Goal: Information Seeking & Learning: Understand process/instructions

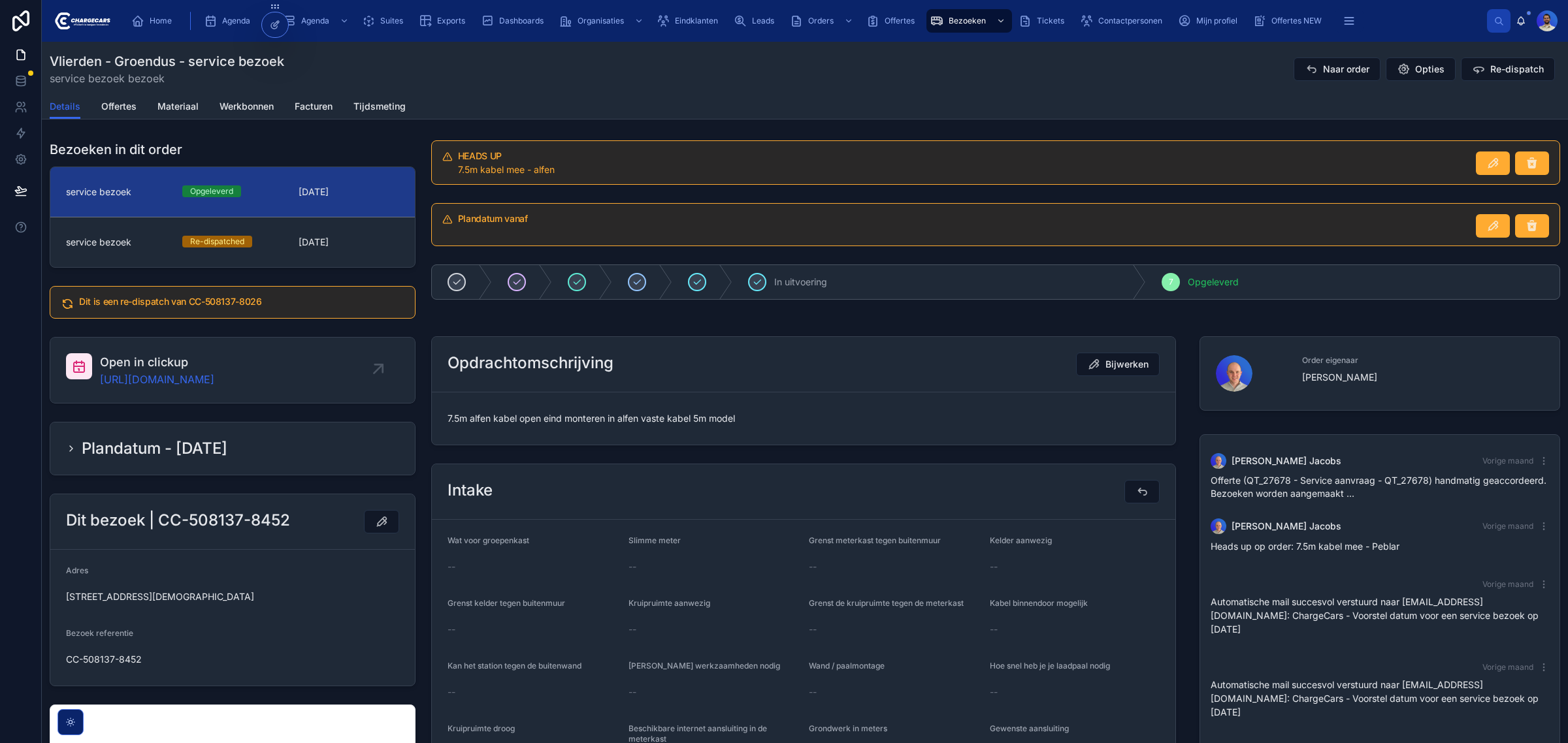
click at [689, 103] on div "Details Offertes Materiaal Werkbonnen Facturen Tijdsmeting" at bounding box center [805, 106] width 1510 height 25
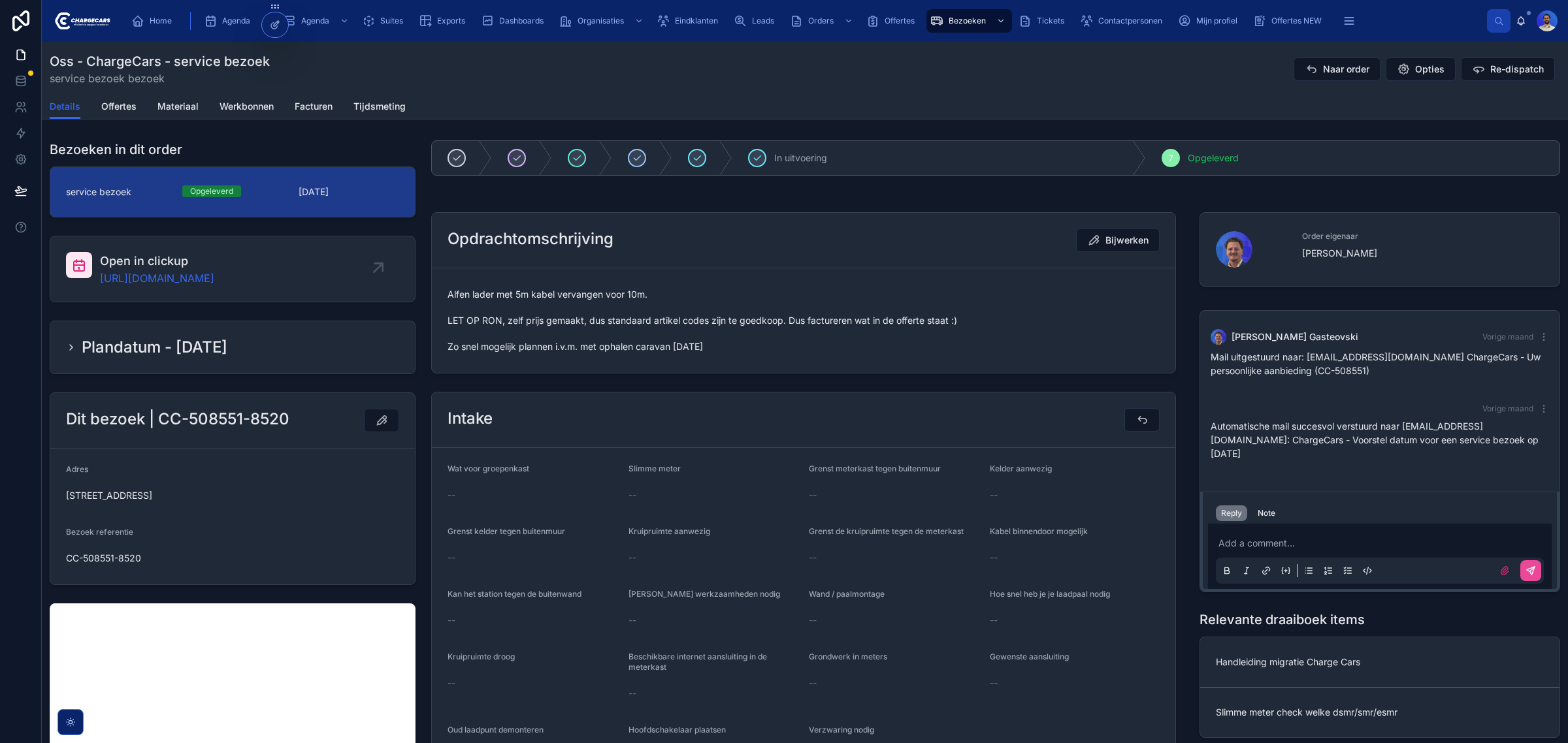
click at [547, 376] on div "Opdrachtomschrijving Bijwerken Alfen lader met 5m kabel vervangen voor 10m. LET…" at bounding box center [803, 293] width 760 height 172
click at [570, 332] on span "Alfen lader met 5m kabel vervangen voor 10m. LET OP RON, zelf prijs gemaakt, du…" at bounding box center [803, 321] width 712 height 65
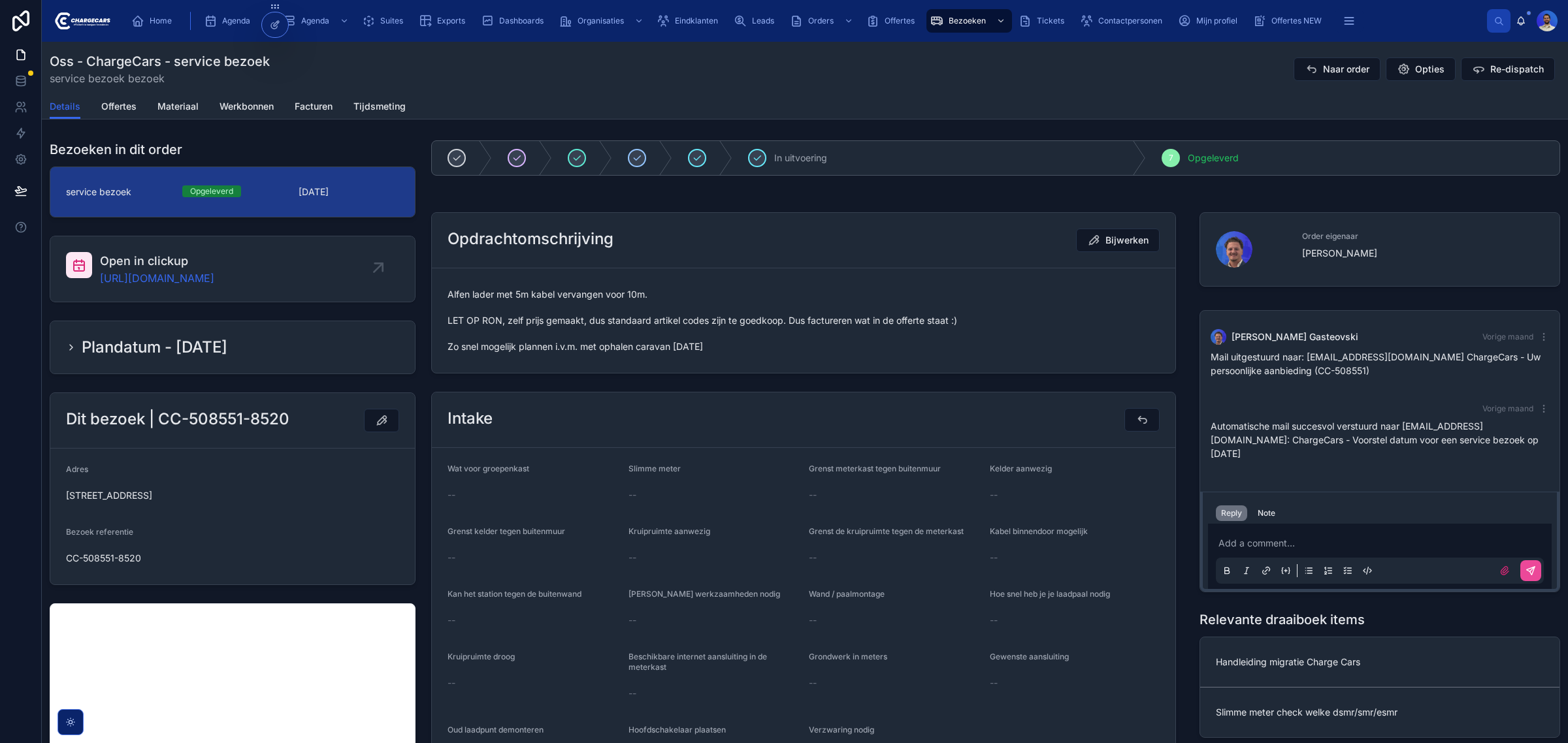
click at [537, 353] on span "Alfen lader met 5m kabel vervangen voor 10m. LET OP RON, zelf prijs gemaakt, du…" at bounding box center [803, 321] width 712 height 65
click at [534, 357] on div "Alfen lader met 5m kabel vervangen voor 10m. LET OP RON, zelf prijs gemaakt, du…" at bounding box center [803, 320] width 712 height 73
click at [533, 337] on span "Alfen lader met 5m kabel vervangen voor 10m. LET OP RON, zelf prijs gemaakt, du…" at bounding box center [803, 321] width 712 height 65
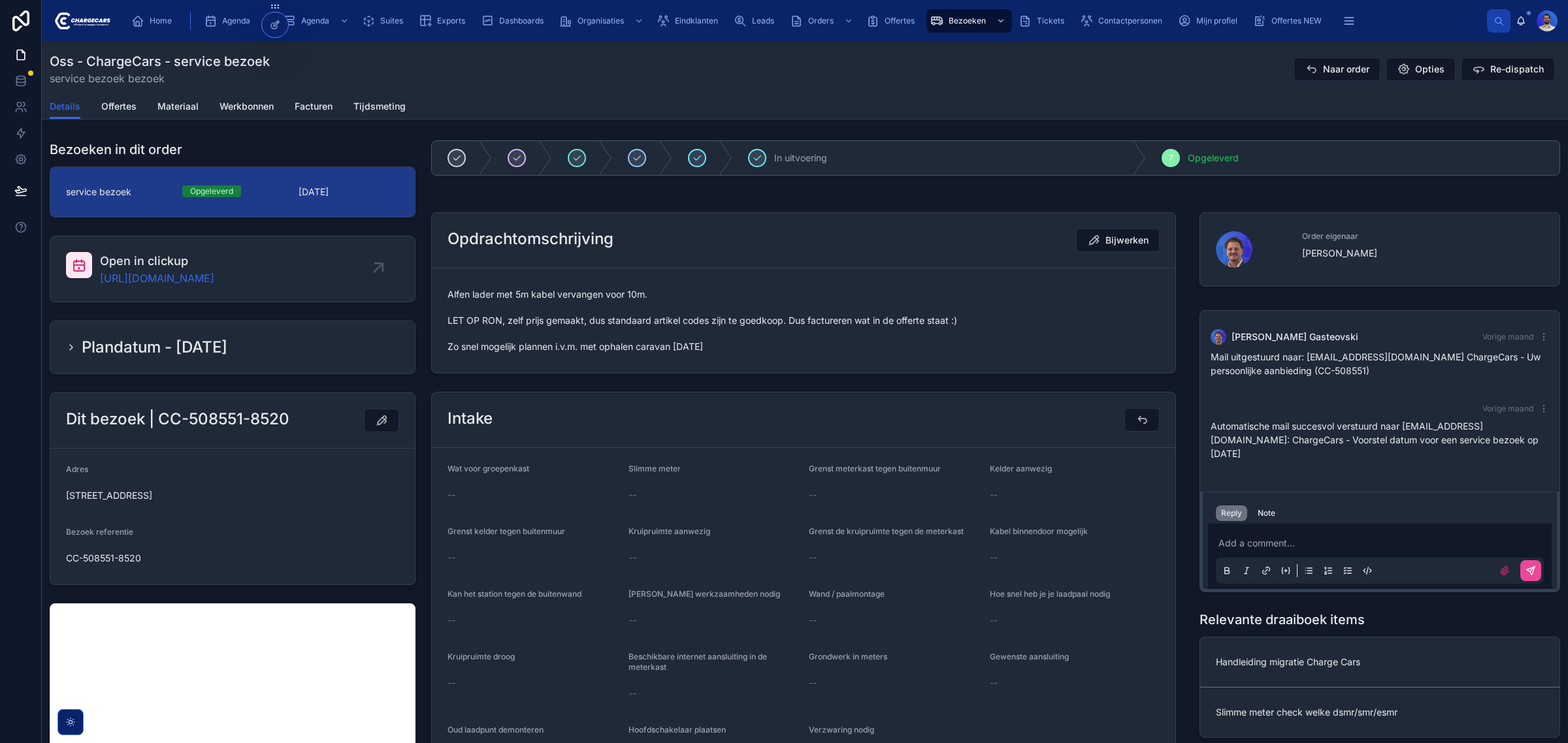
click at [523, 363] on form "Alfen lader met 5m kabel vervangen voor 10m. LET OP RON, zelf prijs gemaakt, du…" at bounding box center [803, 321] width 743 height 104
click at [523, 340] on span "Alfen lader met 5m kabel vervangen voor 10m. LET OP RON, zelf prijs gemaakt, du…" at bounding box center [803, 321] width 712 height 65
click at [529, 325] on span "Alfen lader met 5m kabel vervangen voor 10m. LET OP RON, zelf prijs gemaakt, du…" at bounding box center [803, 321] width 712 height 65
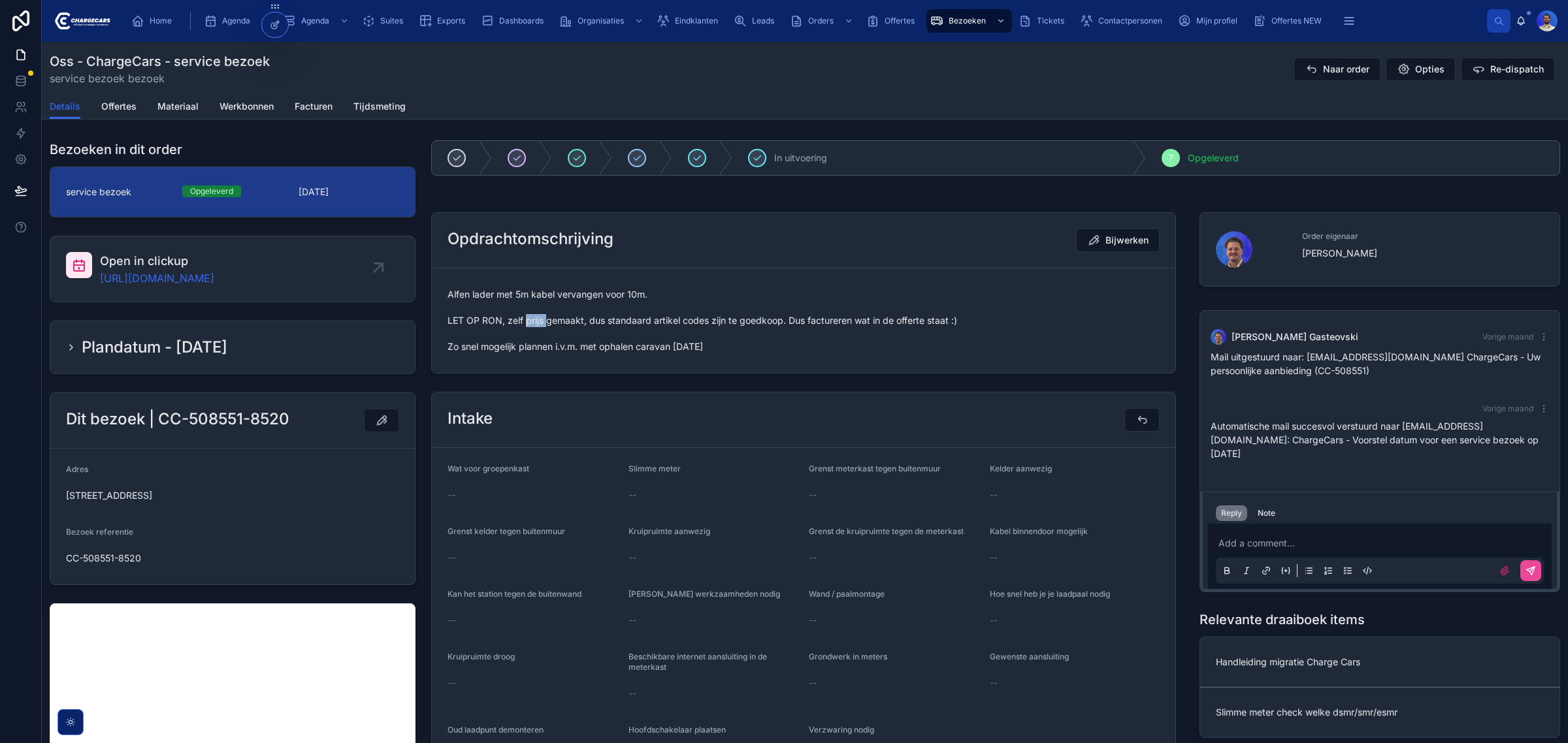
click at [529, 325] on span "Alfen lader met 5m kabel vervangen voor 10m. LET OP RON, zelf prijs gemaakt, du…" at bounding box center [803, 321] width 712 height 65
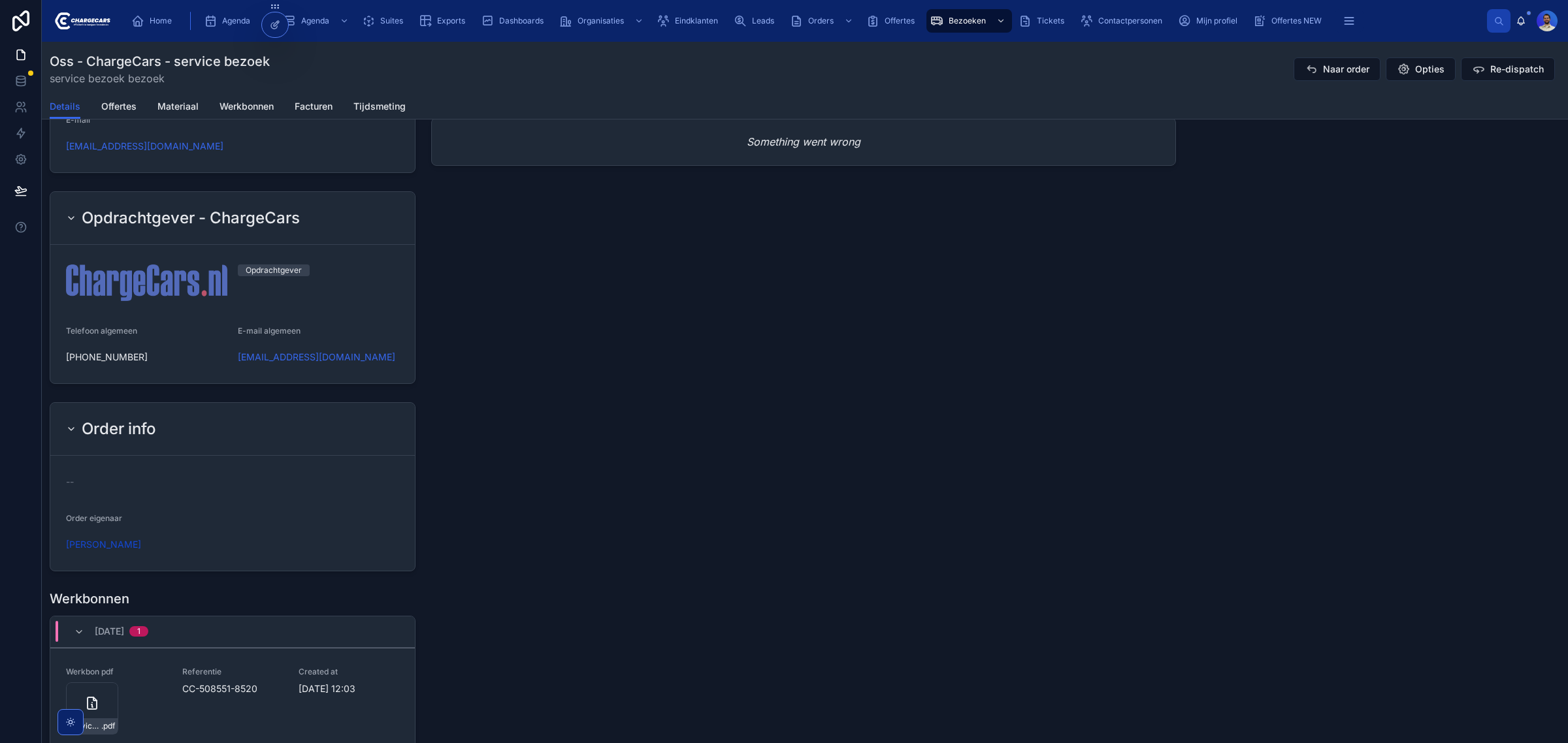
scroll to position [1062, 0]
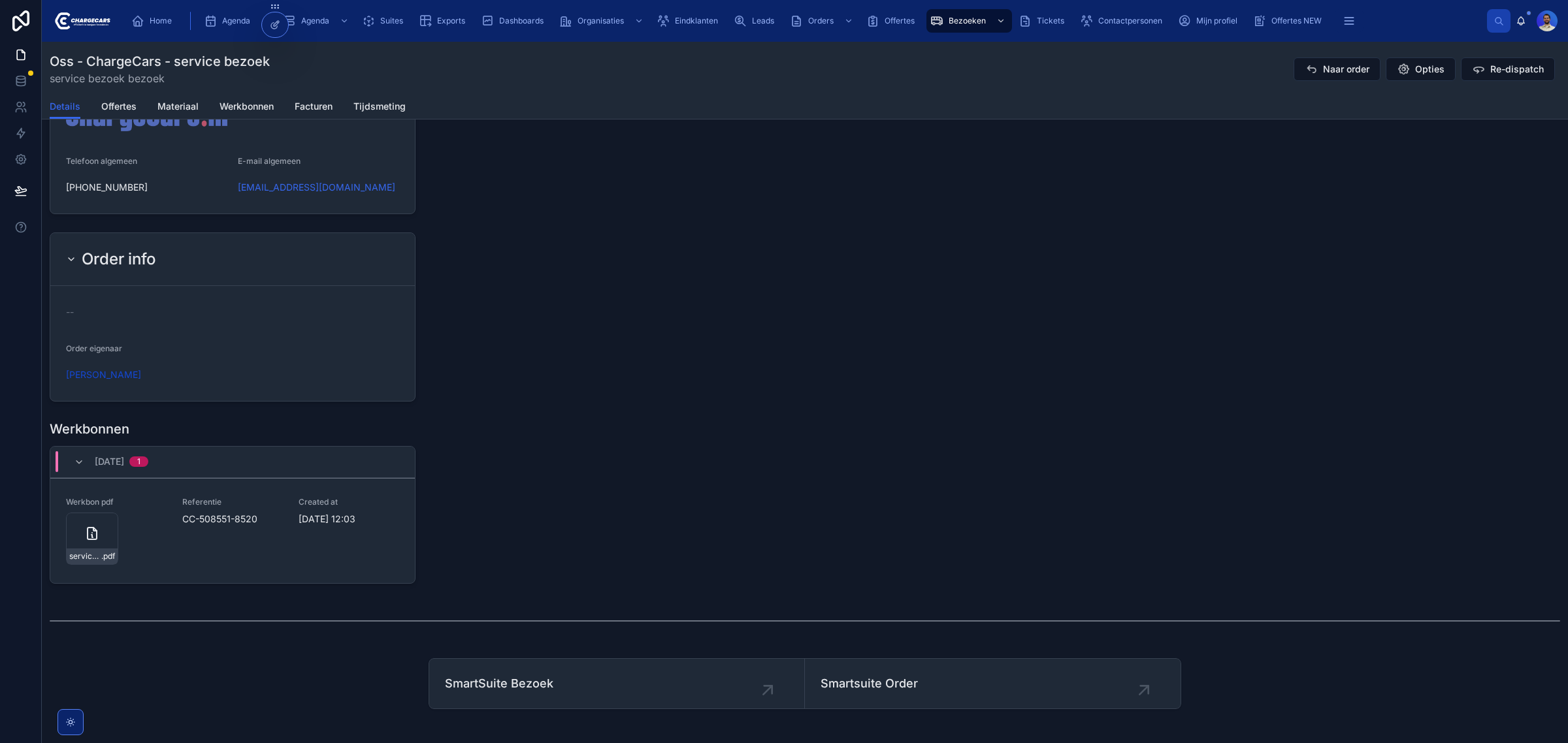
click at [1556, 28] on div at bounding box center [1546, 20] width 21 height 21
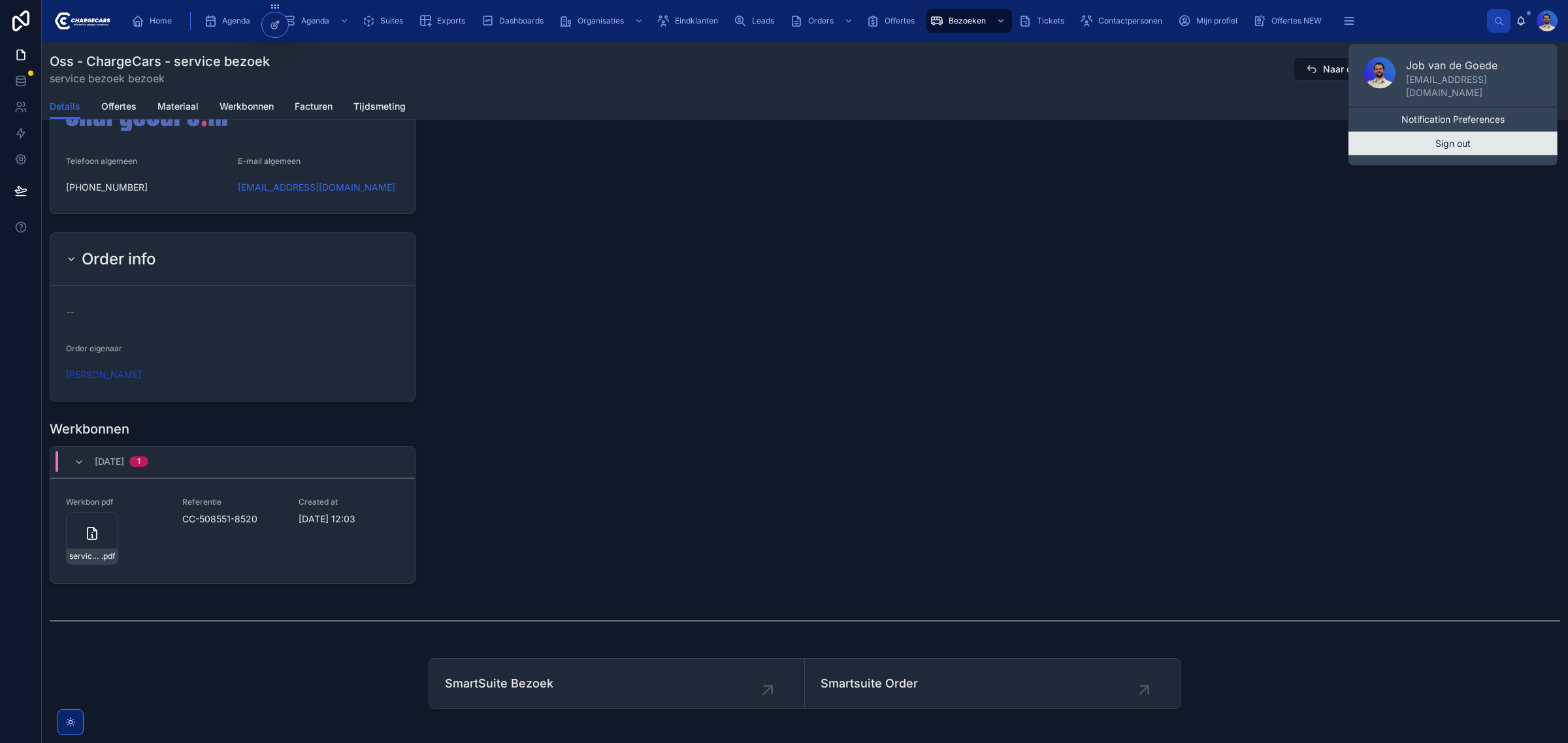
click at [1454, 147] on button "Sign out" at bounding box center [1453, 143] width 209 height 23
